Goal: Information Seeking & Learning: Learn about a topic

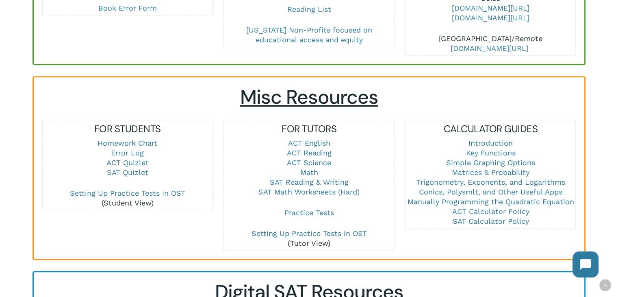
scroll to position [488, 0]
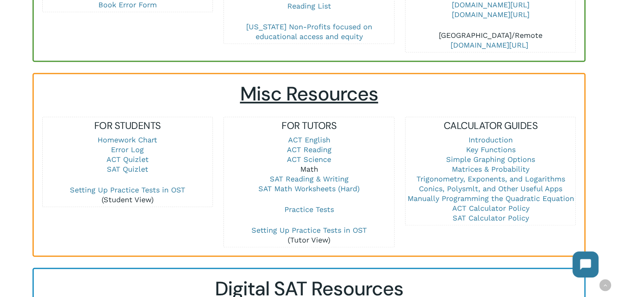
click at [312, 168] on link "Math" at bounding box center [309, 169] width 18 height 9
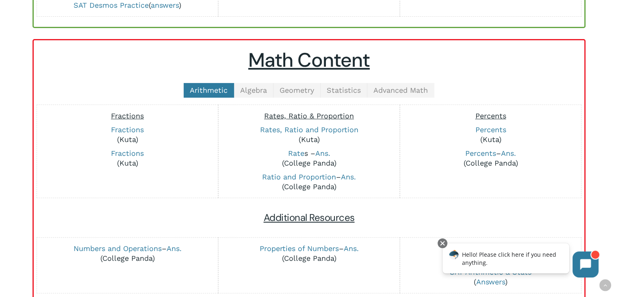
scroll to position [244, 0]
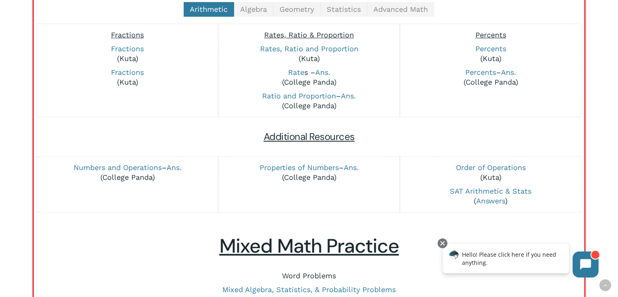
click at [317, 273] on link "Word Problems" at bounding box center [309, 275] width 54 height 9
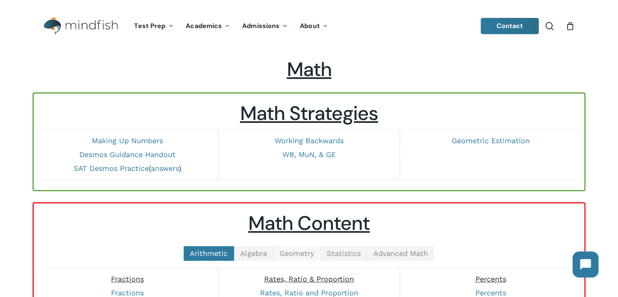
click at [297, 249] on span "Geometry" at bounding box center [297, 253] width 35 height 9
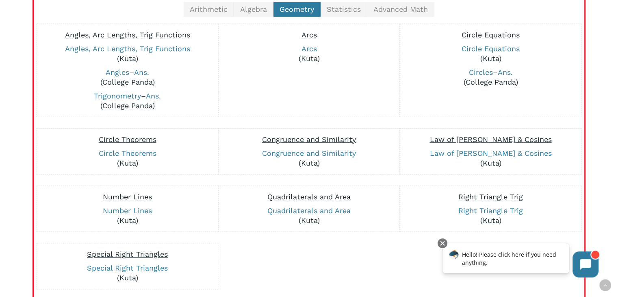
scroll to position [284, 0]
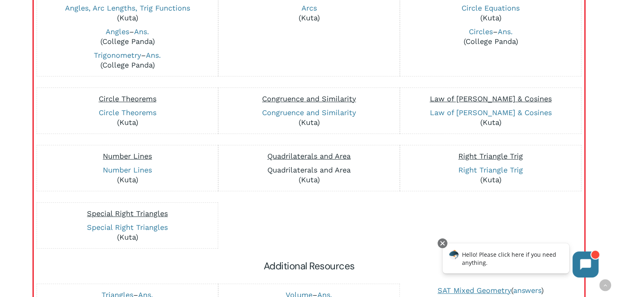
click at [341, 166] on link "Quadrilaterals and Area" at bounding box center [308, 169] width 83 height 9
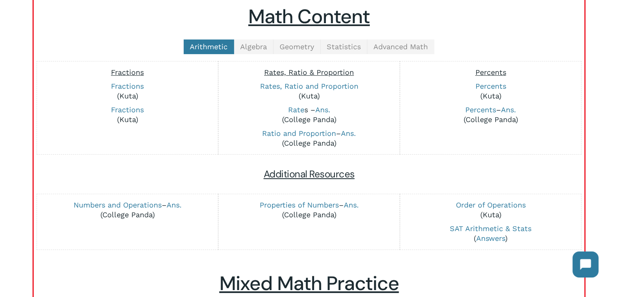
scroll to position [163, 0]
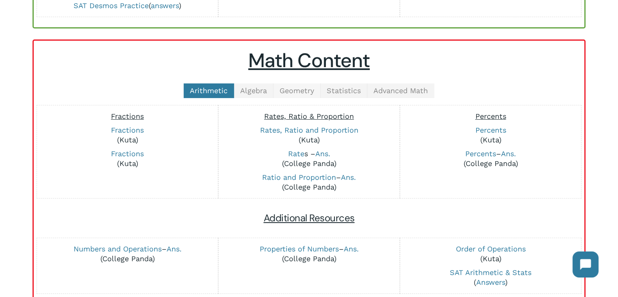
click at [288, 91] on span "Geometry" at bounding box center [297, 90] width 35 height 9
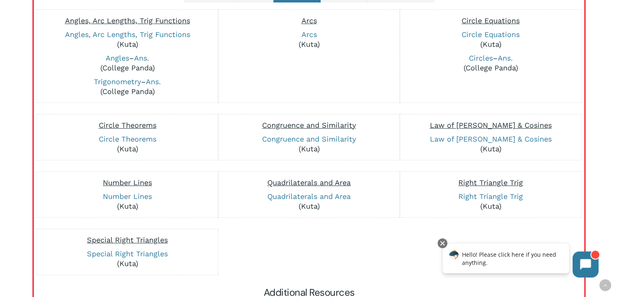
scroll to position [244, 0]
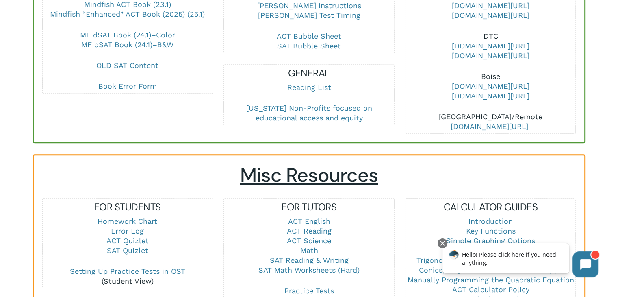
scroll to position [447, 0]
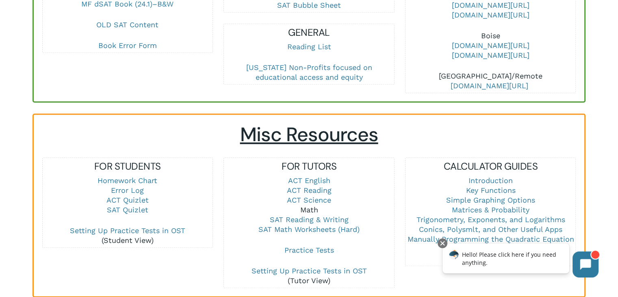
drag, startPoint x: 307, startPoint y: 208, endPoint x: 310, endPoint y: 205, distance: 4.6
click at [308, 208] on link "Math" at bounding box center [309, 209] width 18 height 9
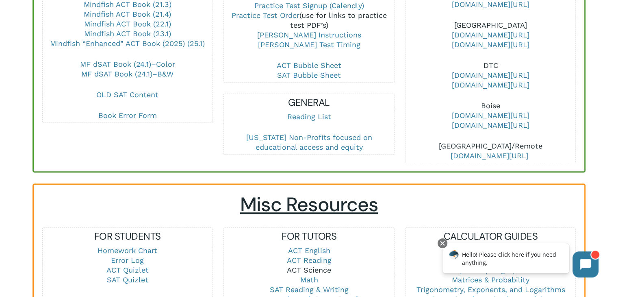
scroll to position [284, 0]
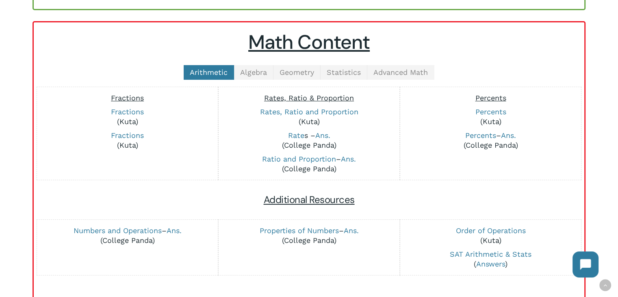
scroll to position [163, 0]
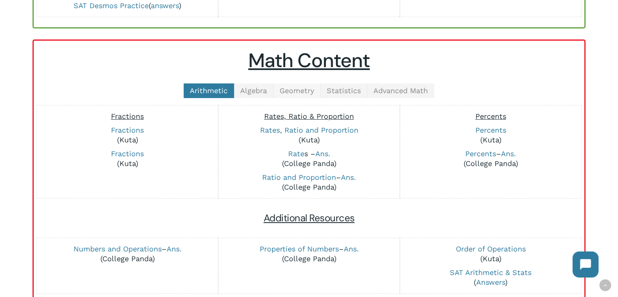
click at [305, 96] on link "Geometry" at bounding box center [296, 90] width 47 height 15
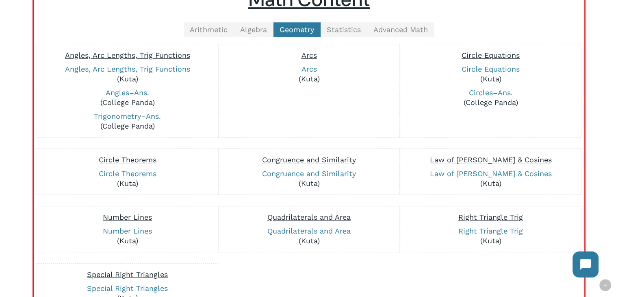
scroll to position [284, 0]
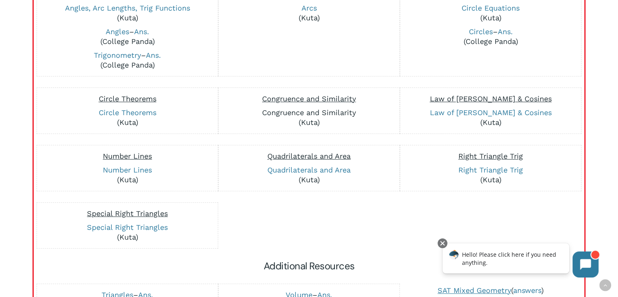
click at [336, 113] on link "Congruence and Similarity" at bounding box center [309, 112] width 94 height 9
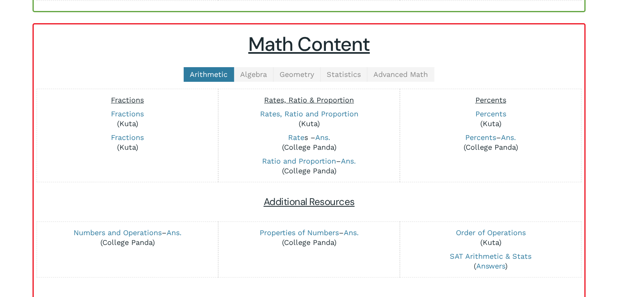
scroll to position [203, 0]
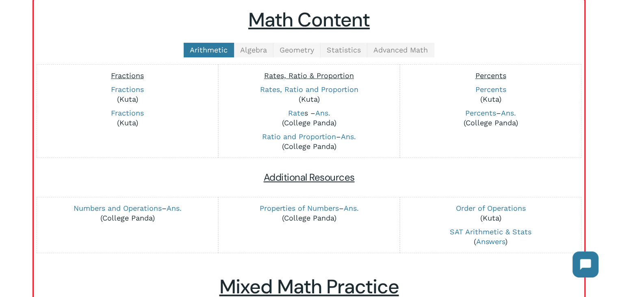
click at [293, 54] on link "Geometry" at bounding box center [296, 50] width 47 height 15
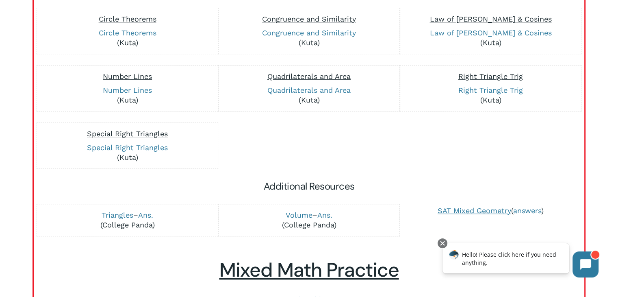
scroll to position [406, 0]
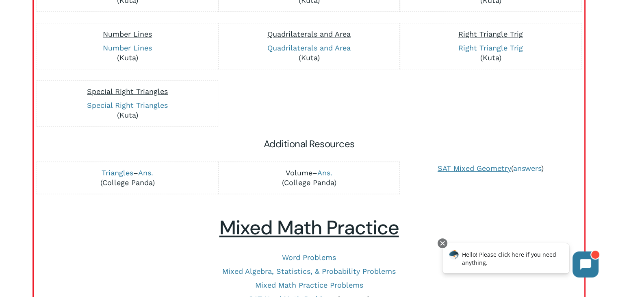
click at [296, 171] on link "Volume" at bounding box center [299, 172] width 27 height 9
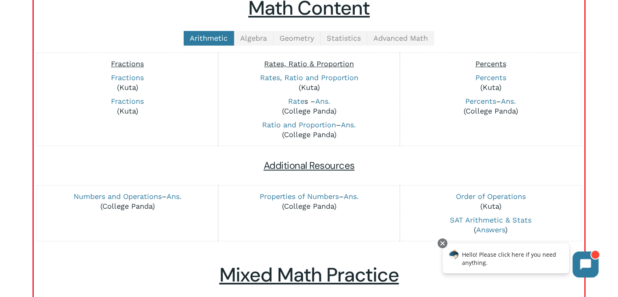
scroll to position [163, 0]
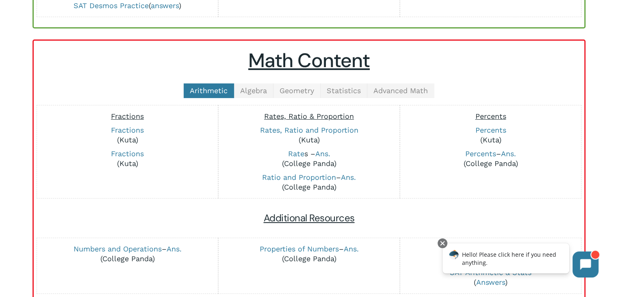
click at [310, 89] on span "Geometry" at bounding box center [297, 90] width 35 height 9
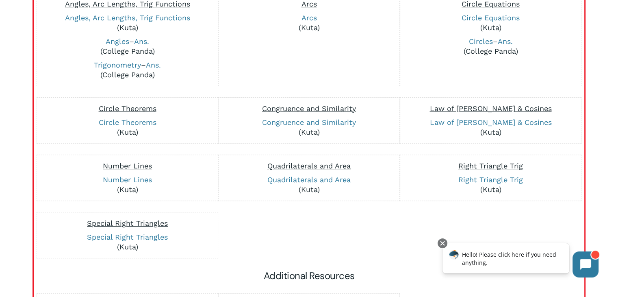
scroll to position [366, 0]
